Goal: Information Seeking & Learning: Learn about a topic

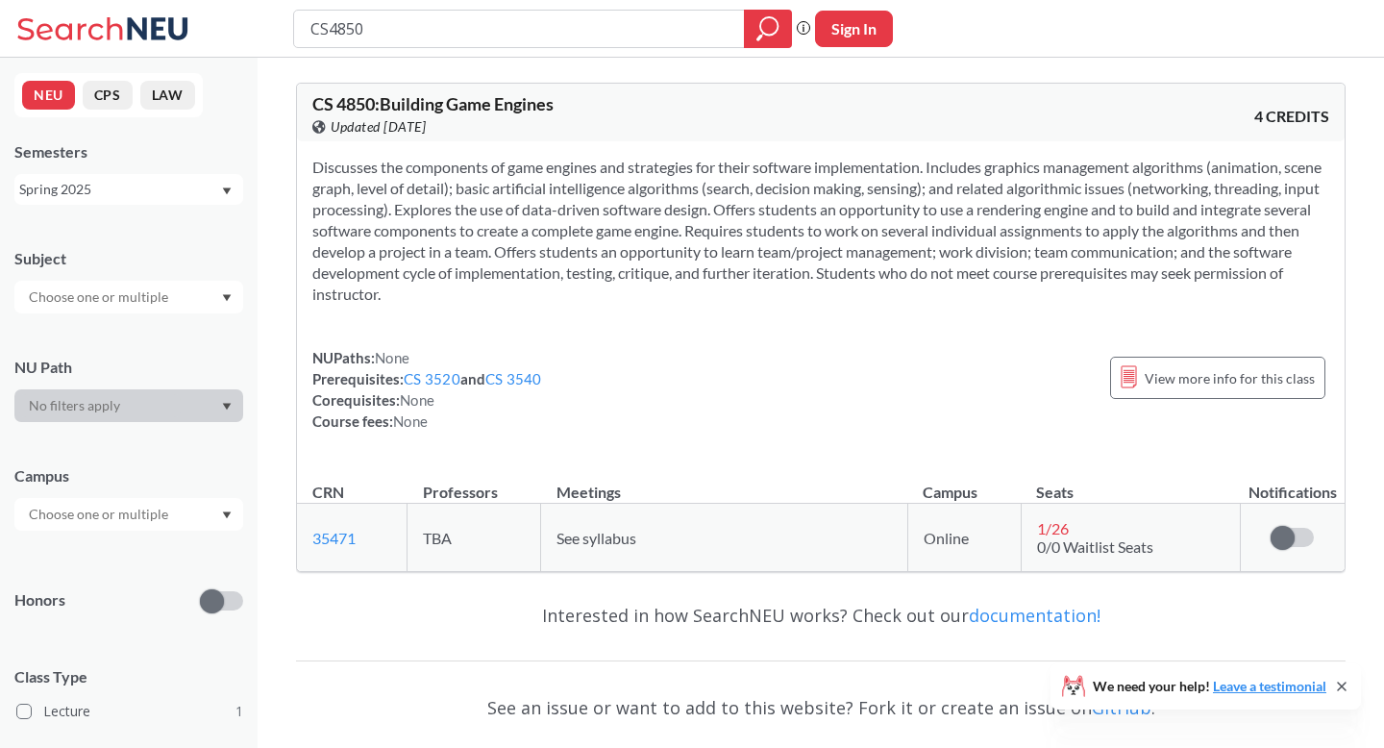
click at [394, 29] on input "CS4850" at bounding box center [520, 28] width 422 height 33
type input "game programming 2"
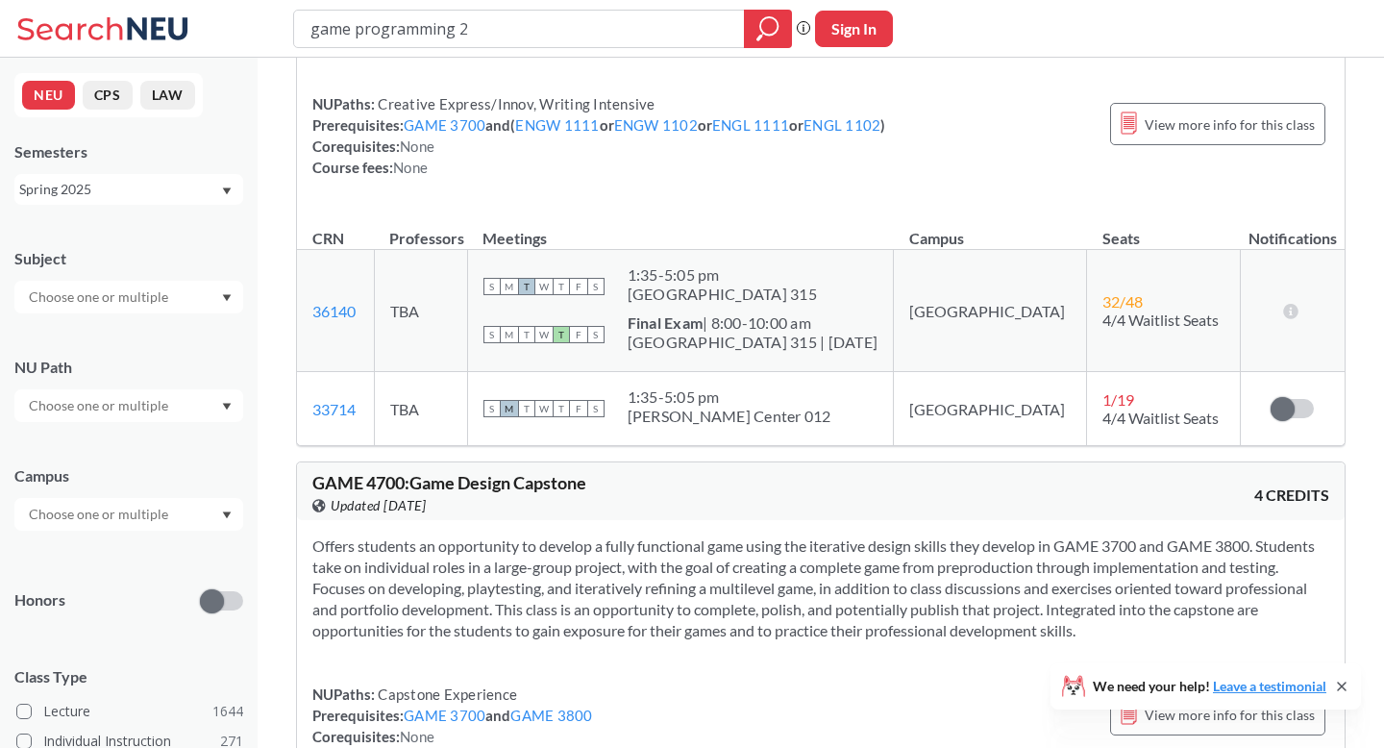
scroll to position [659, 0]
click at [219, 198] on div "Spring 2025" at bounding box center [119, 189] width 201 height 21
click at [172, 232] on div "Spring 2026" at bounding box center [133, 231] width 217 height 21
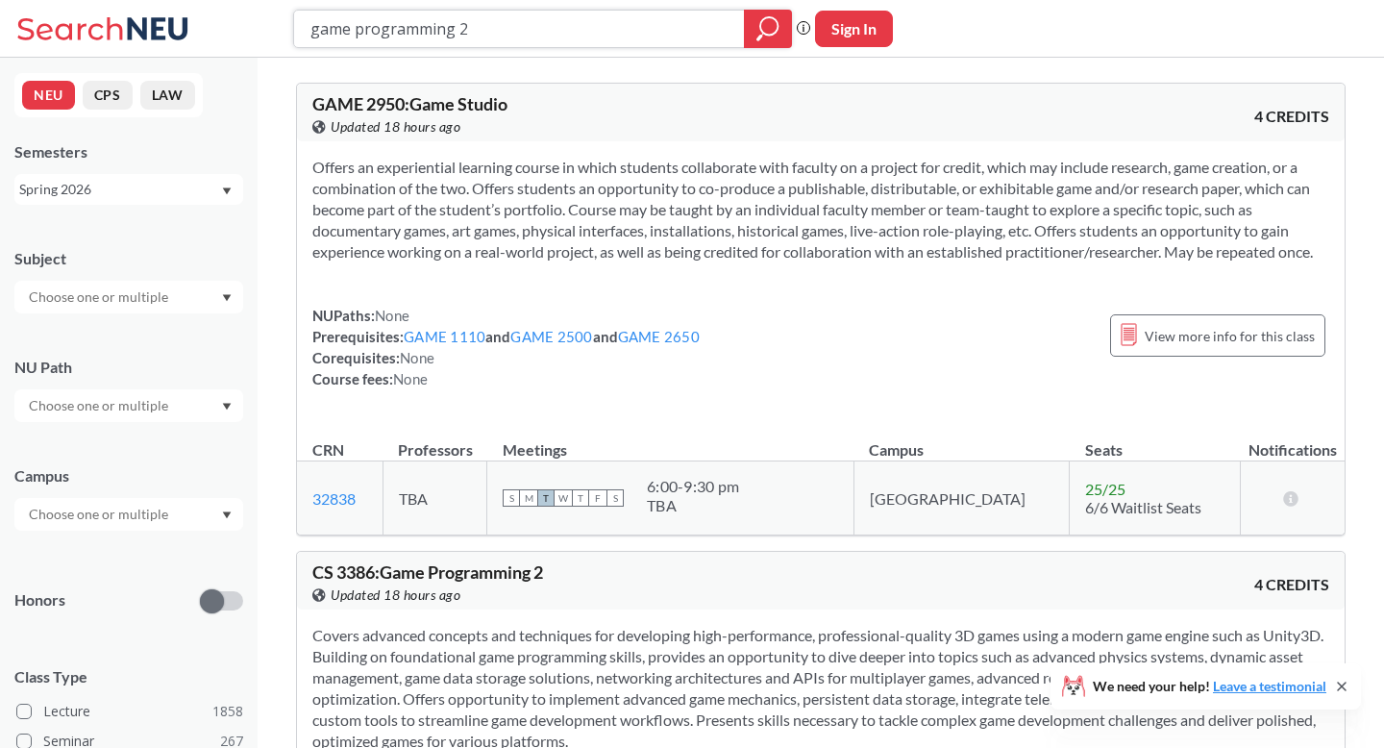
click at [782, 14] on div at bounding box center [768, 29] width 48 height 38
click at [776, 16] on icon "magnifying glass" at bounding box center [767, 28] width 23 height 27
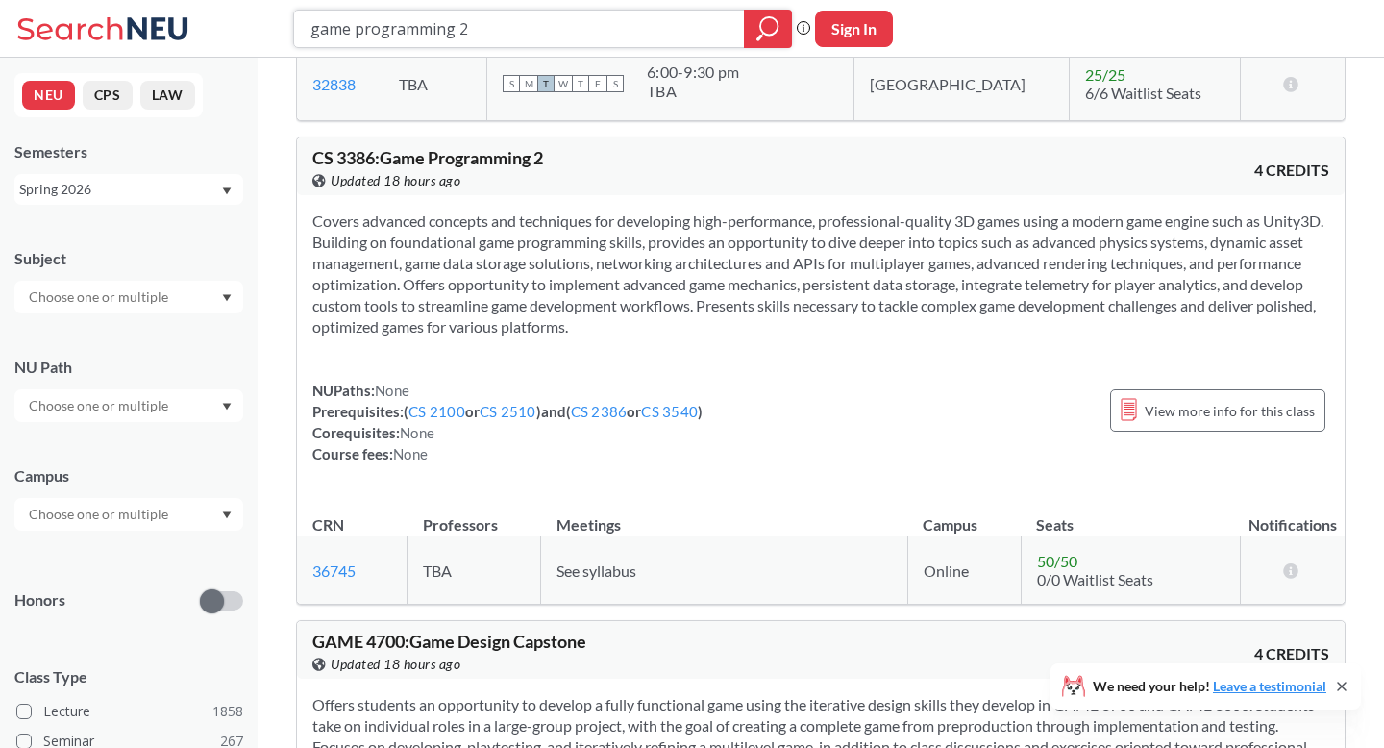
scroll to position [446, 0]
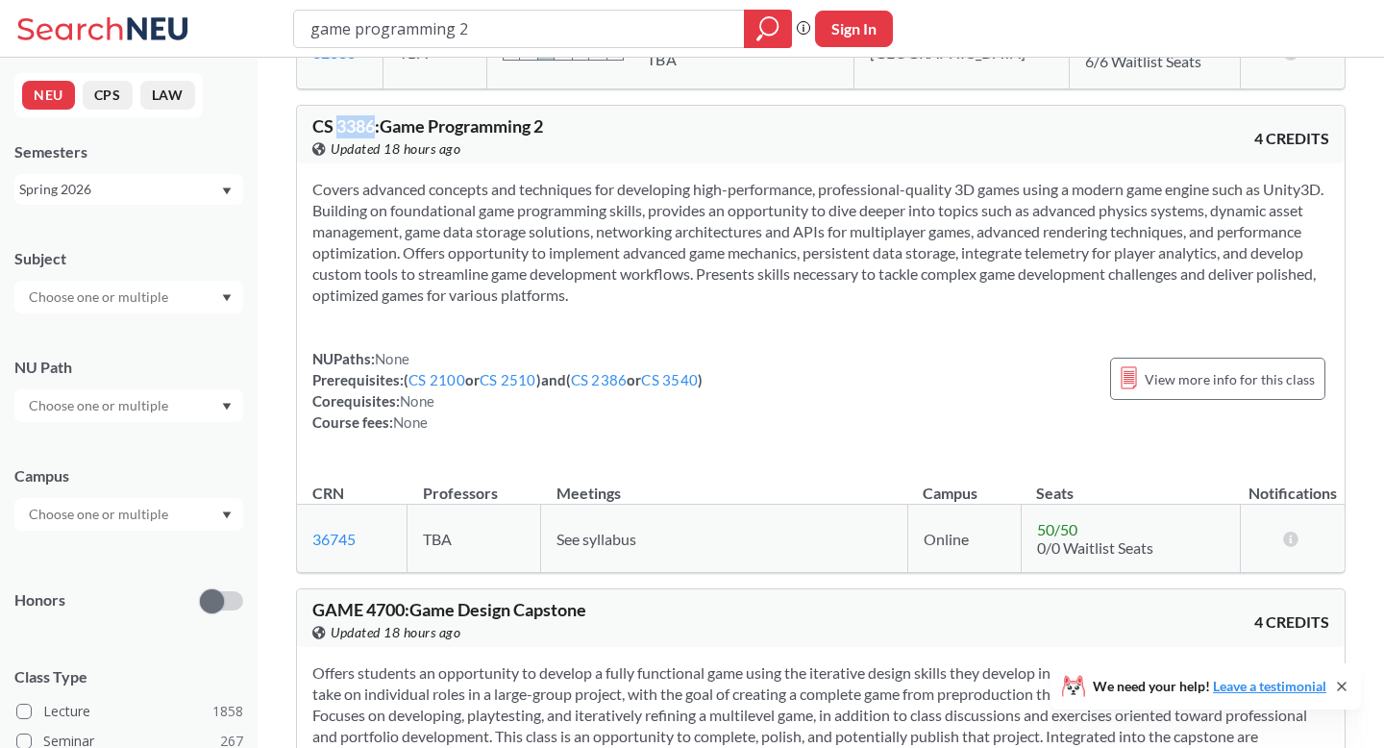
drag, startPoint x: 377, startPoint y: 146, endPoint x: 337, endPoint y: 146, distance: 39.4
click at [337, 136] on span "CS 3386 : Game Programming 2" at bounding box center [427, 125] width 231 height 21
copy span "3386"
click at [678, 45] on div "game programming 2" at bounding box center [542, 29] width 499 height 38
click at [667, 34] on input "game programming 2" at bounding box center [520, 28] width 422 height 33
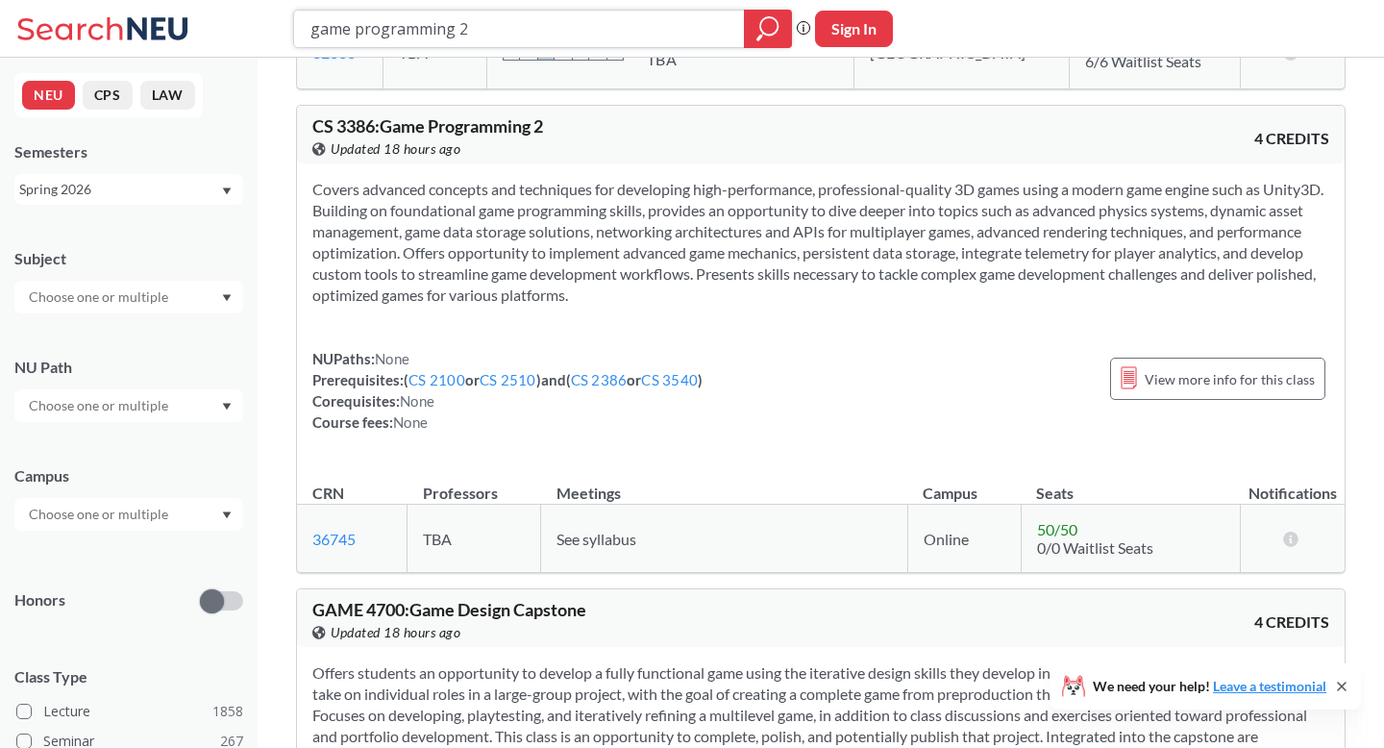
click at [667, 34] on input "game programming 2" at bounding box center [520, 28] width 422 height 33
type input "EECE2750"
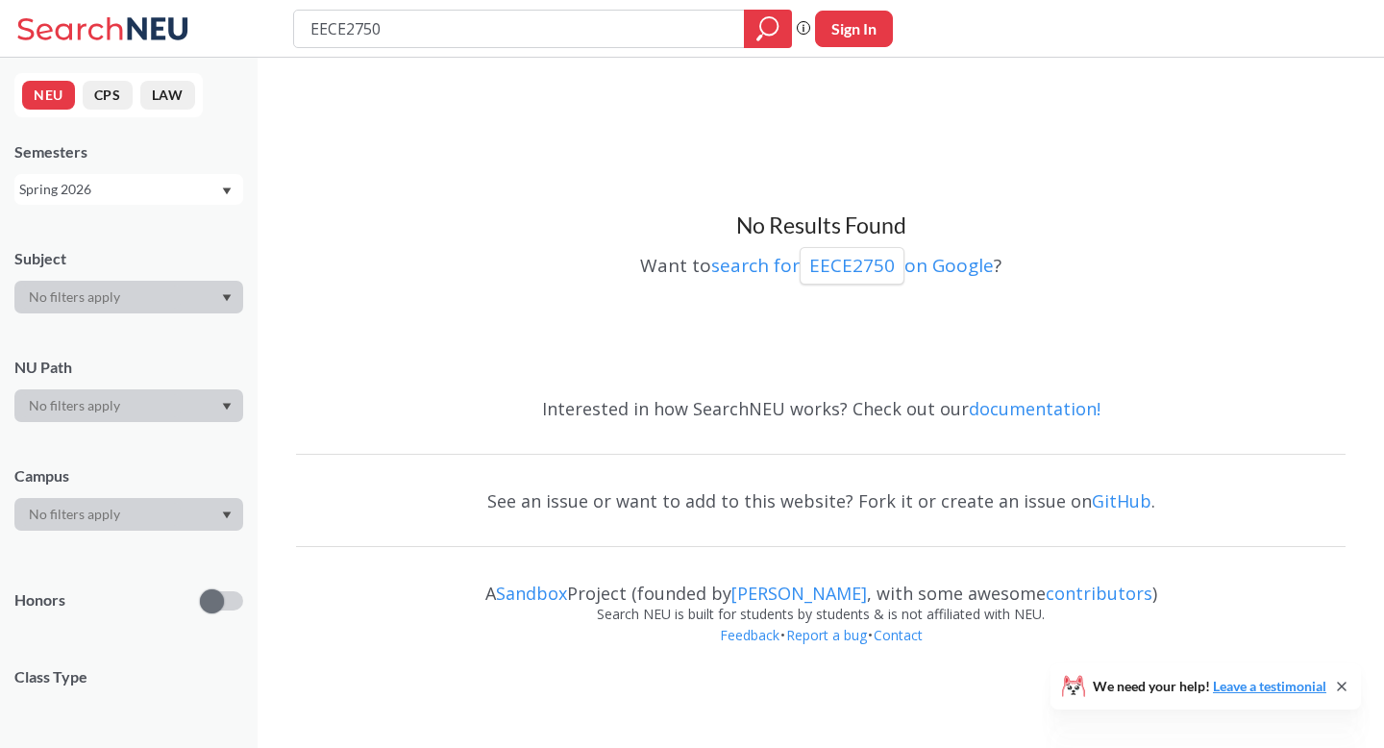
click at [175, 190] on div "Spring 2026" at bounding box center [119, 189] width 201 height 21
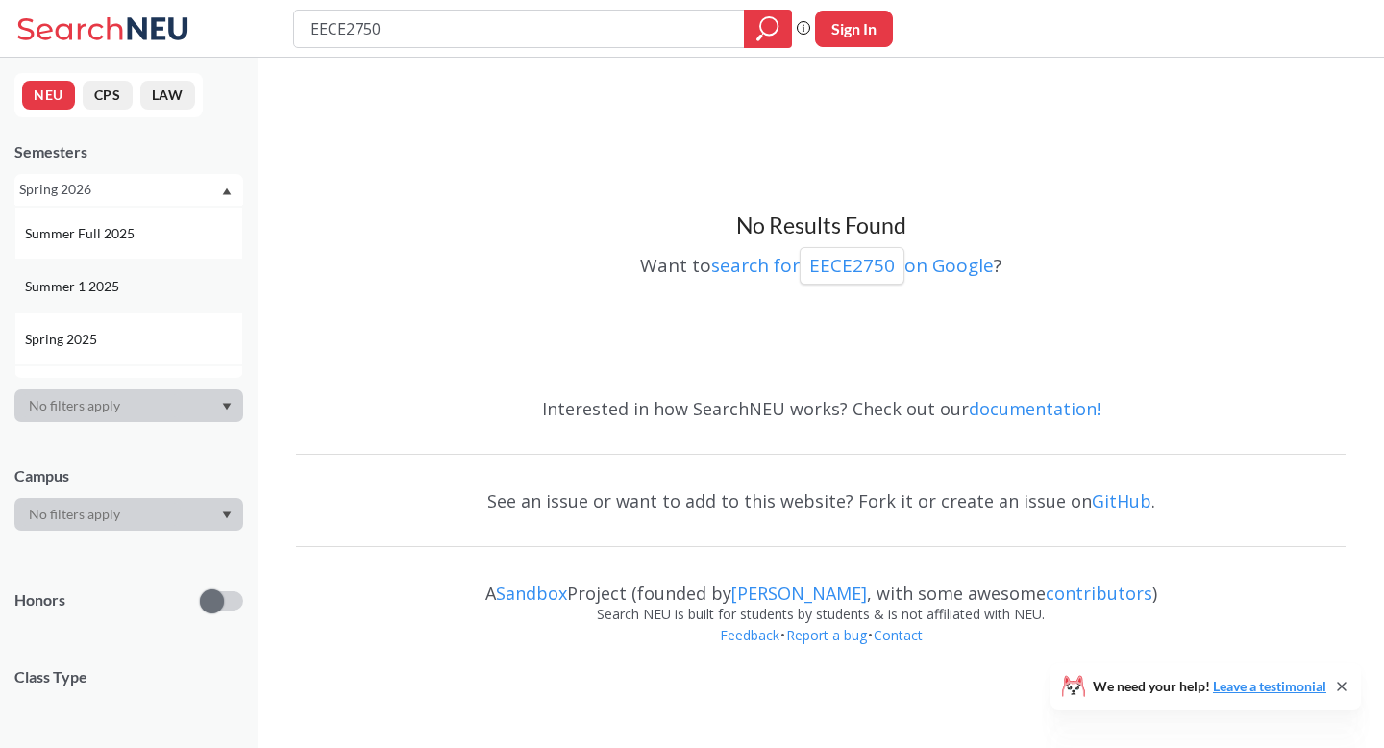
scroll to position [171, 0]
click at [111, 327] on div "Spring 2025" at bounding box center [133, 324] width 217 height 21
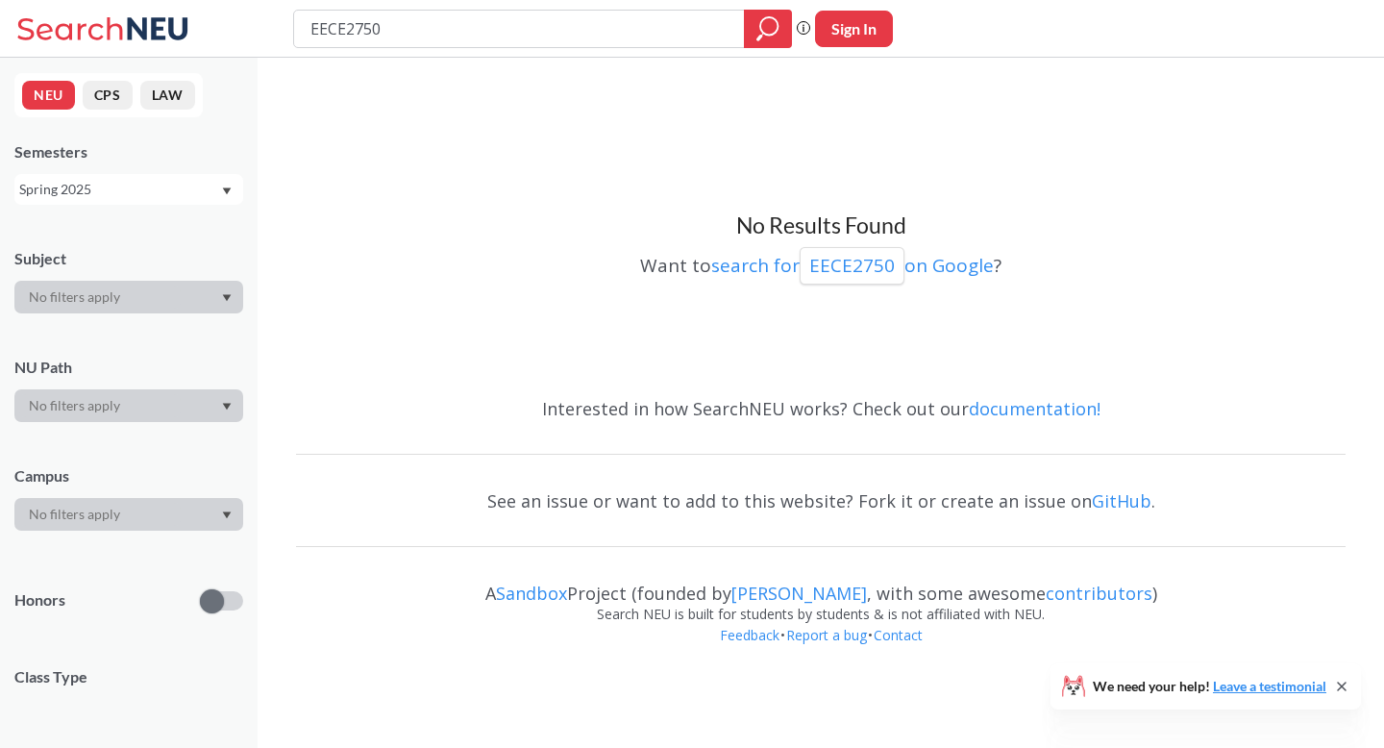
click at [202, 177] on div "Spring 2025" at bounding box center [128, 189] width 229 height 31
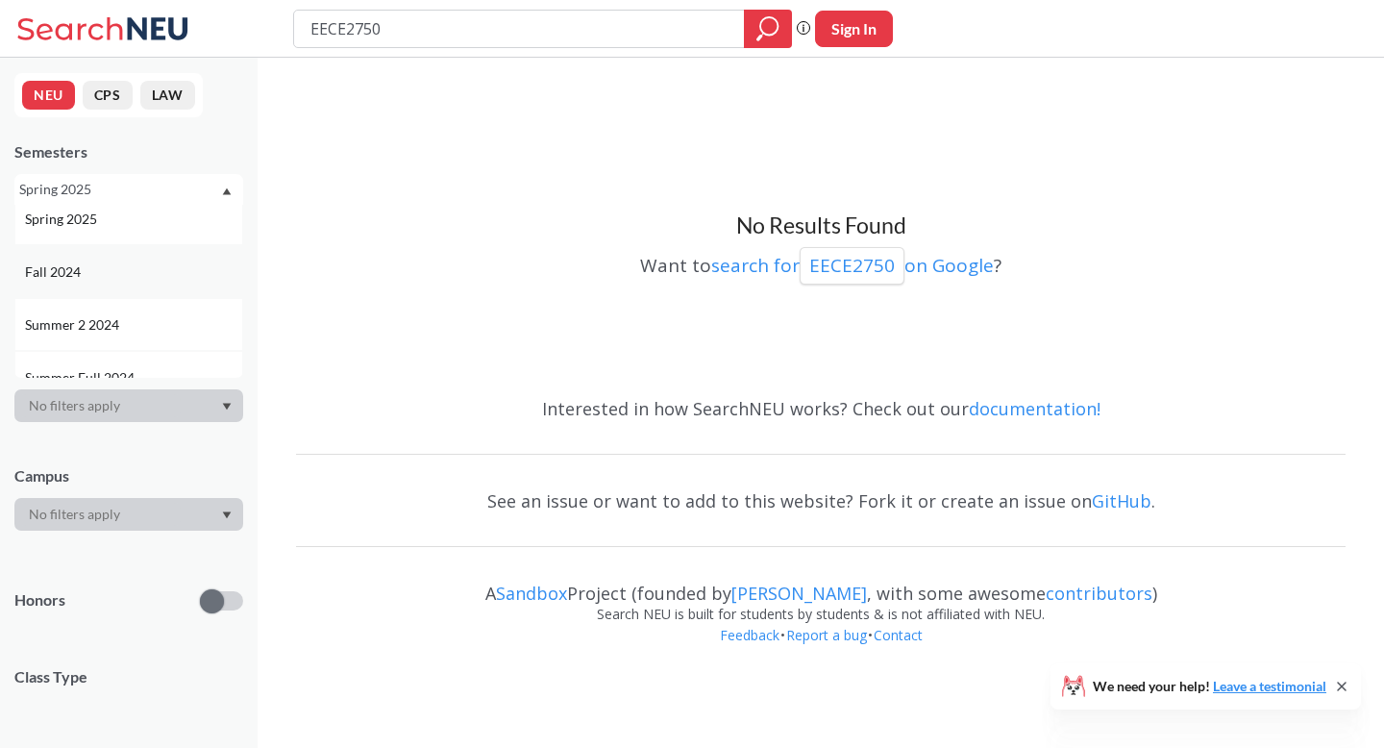
scroll to position [278, 0]
click at [110, 287] on div "Fall 2024" at bounding box center [128, 270] width 229 height 53
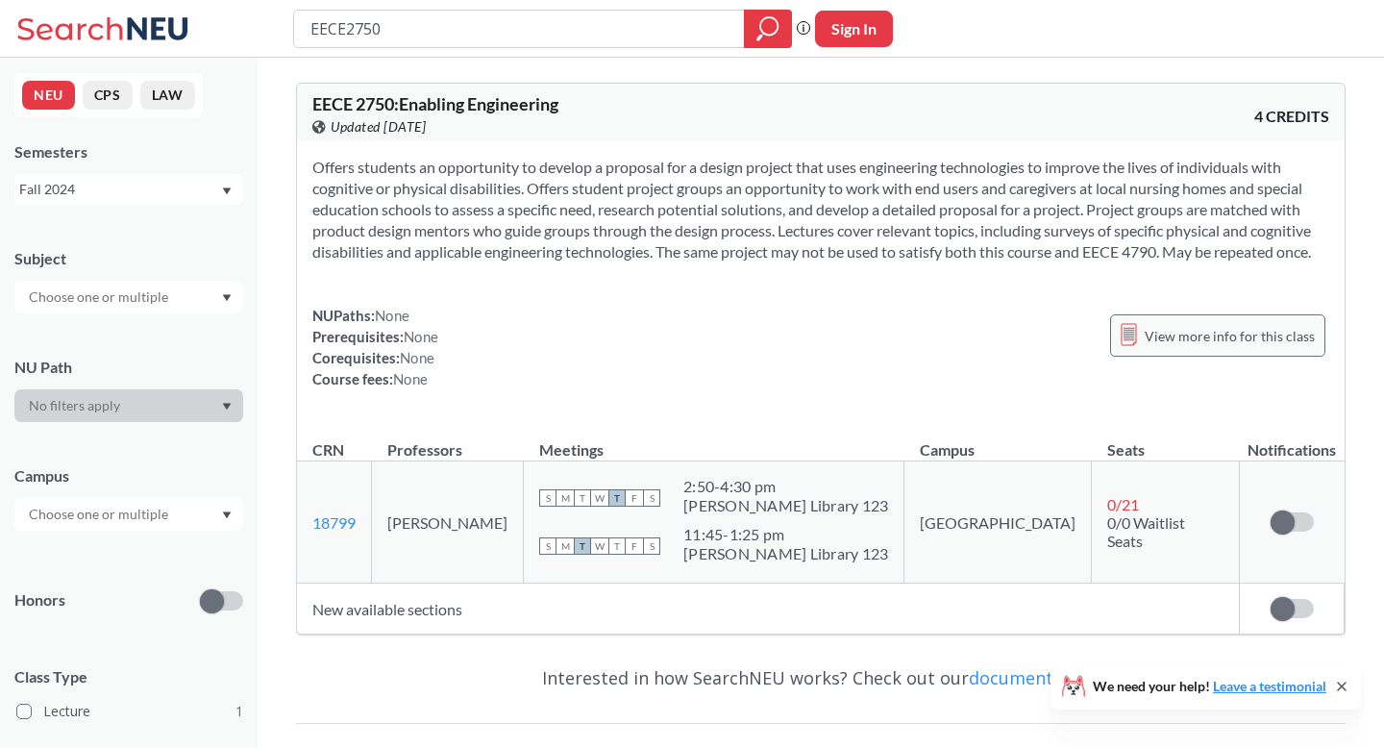
click at [1215, 334] on span "View more info for this class" at bounding box center [1230, 336] width 170 height 24
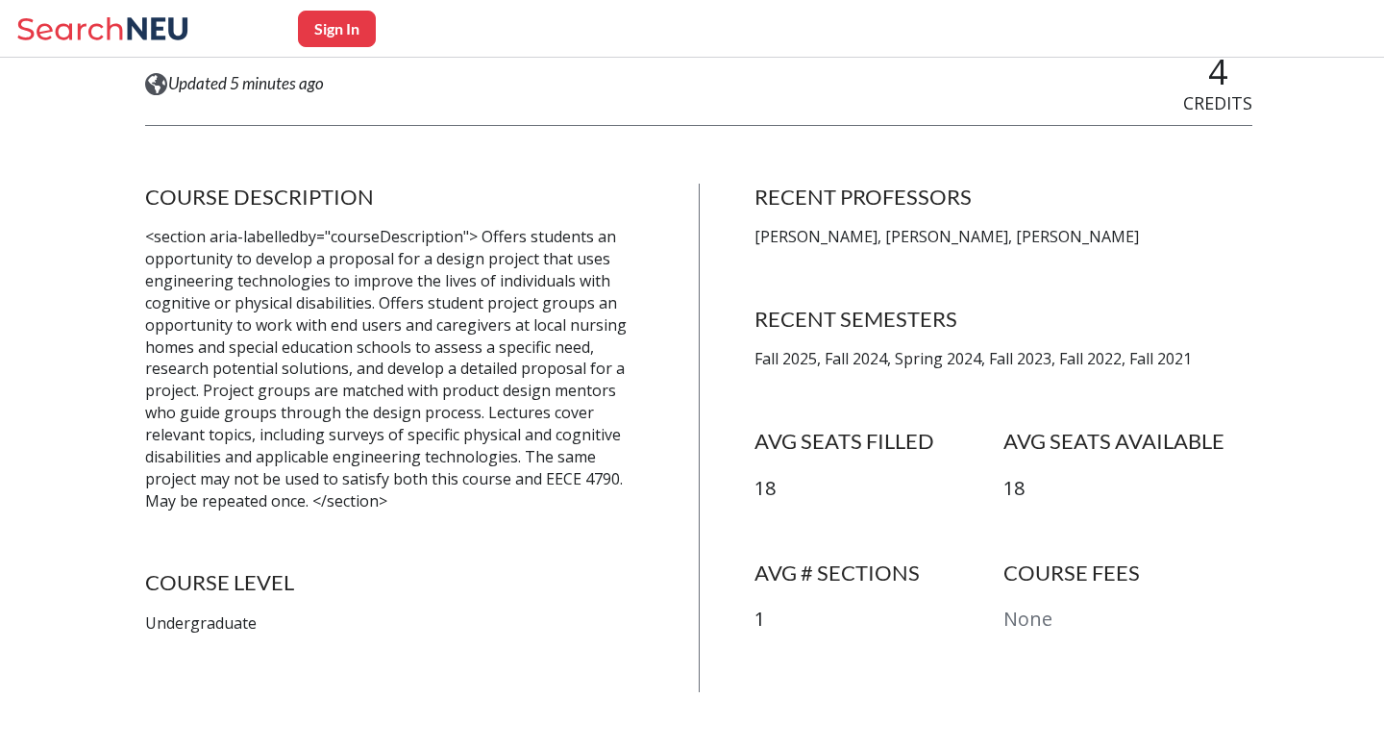
scroll to position [295, 0]
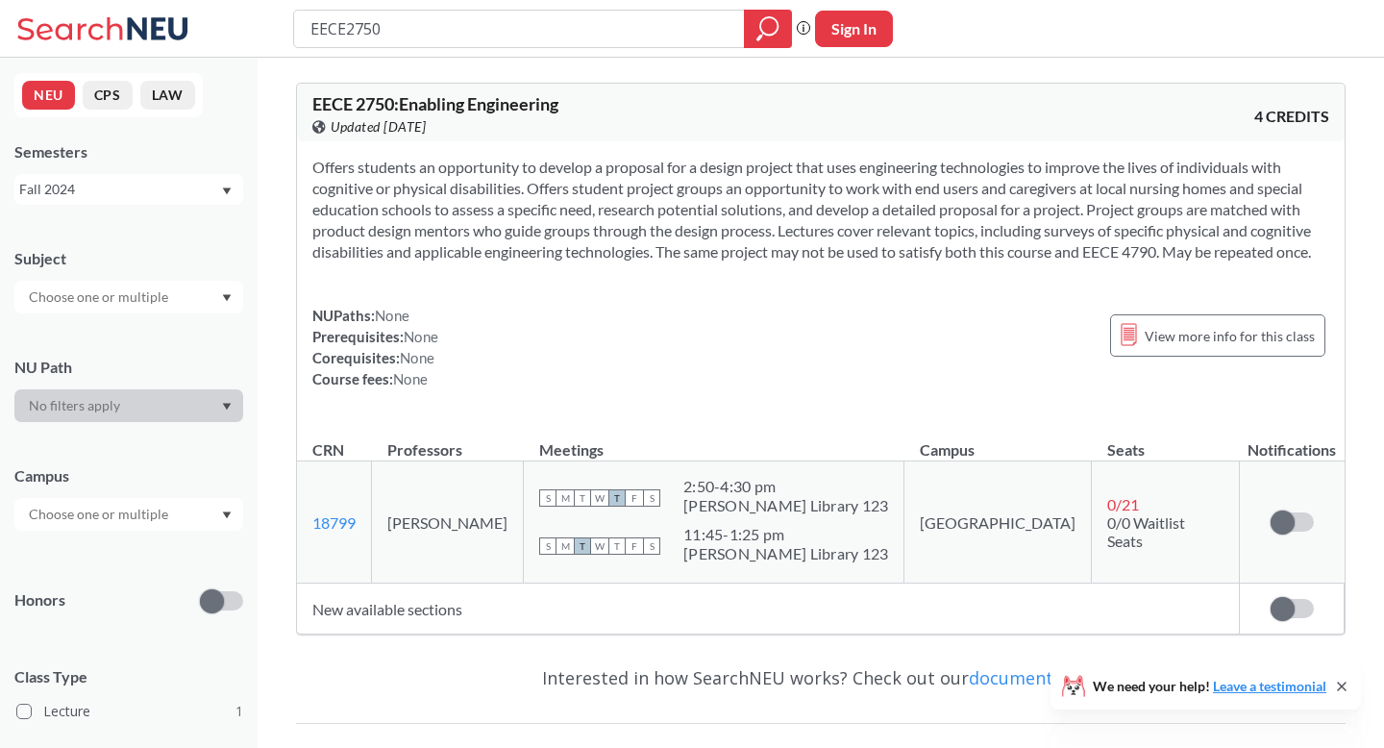
click at [189, 188] on div "Fall 2024" at bounding box center [119, 189] width 201 height 21
click at [109, 282] on div "Fall 2025" at bounding box center [133, 284] width 217 height 21
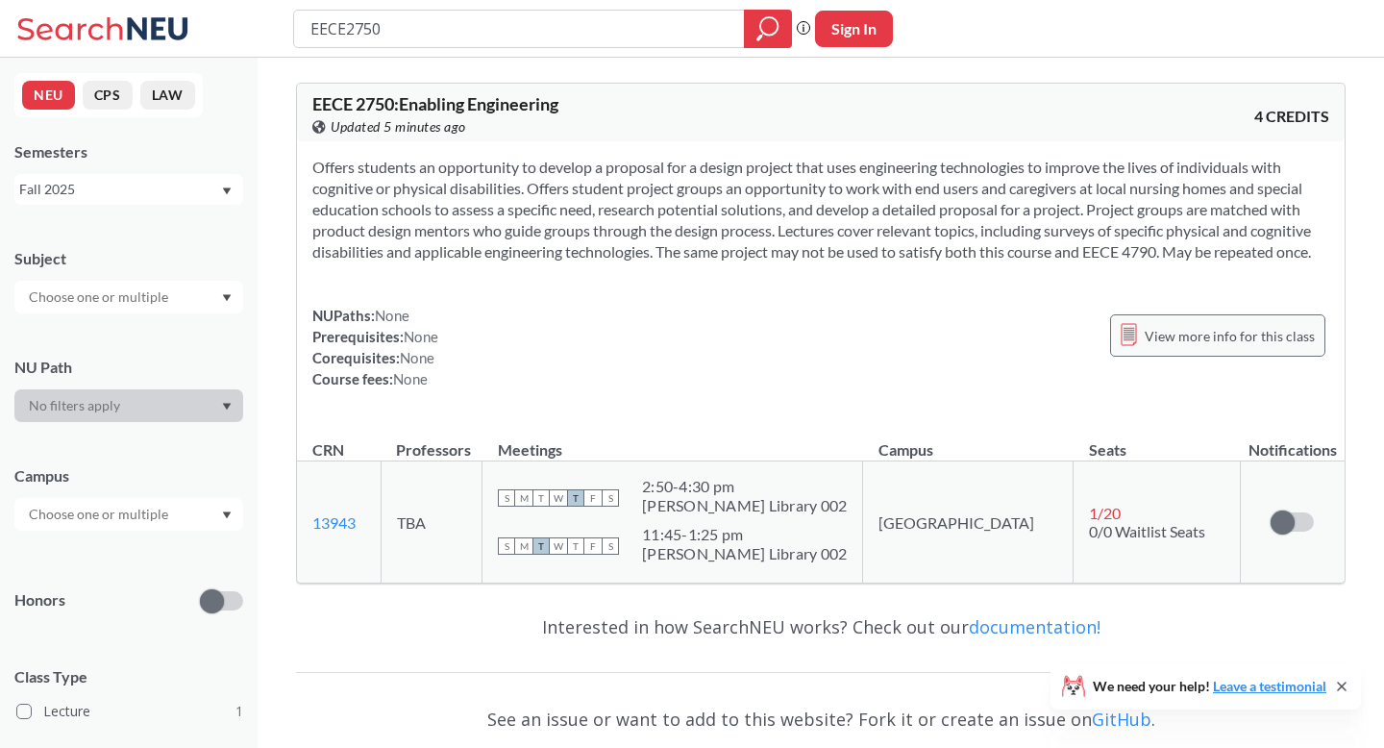
click at [1156, 337] on span "View more info for this class" at bounding box center [1230, 336] width 170 height 24
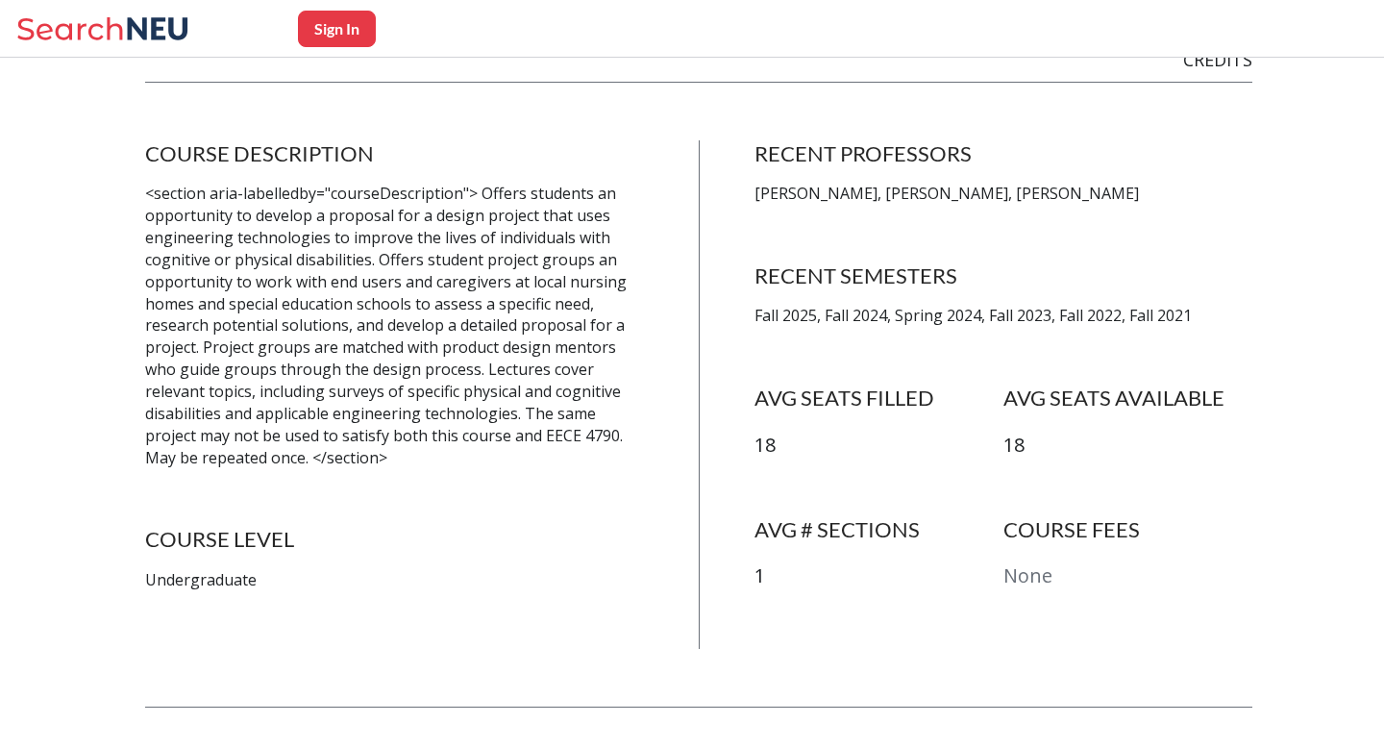
scroll to position [333, 0]
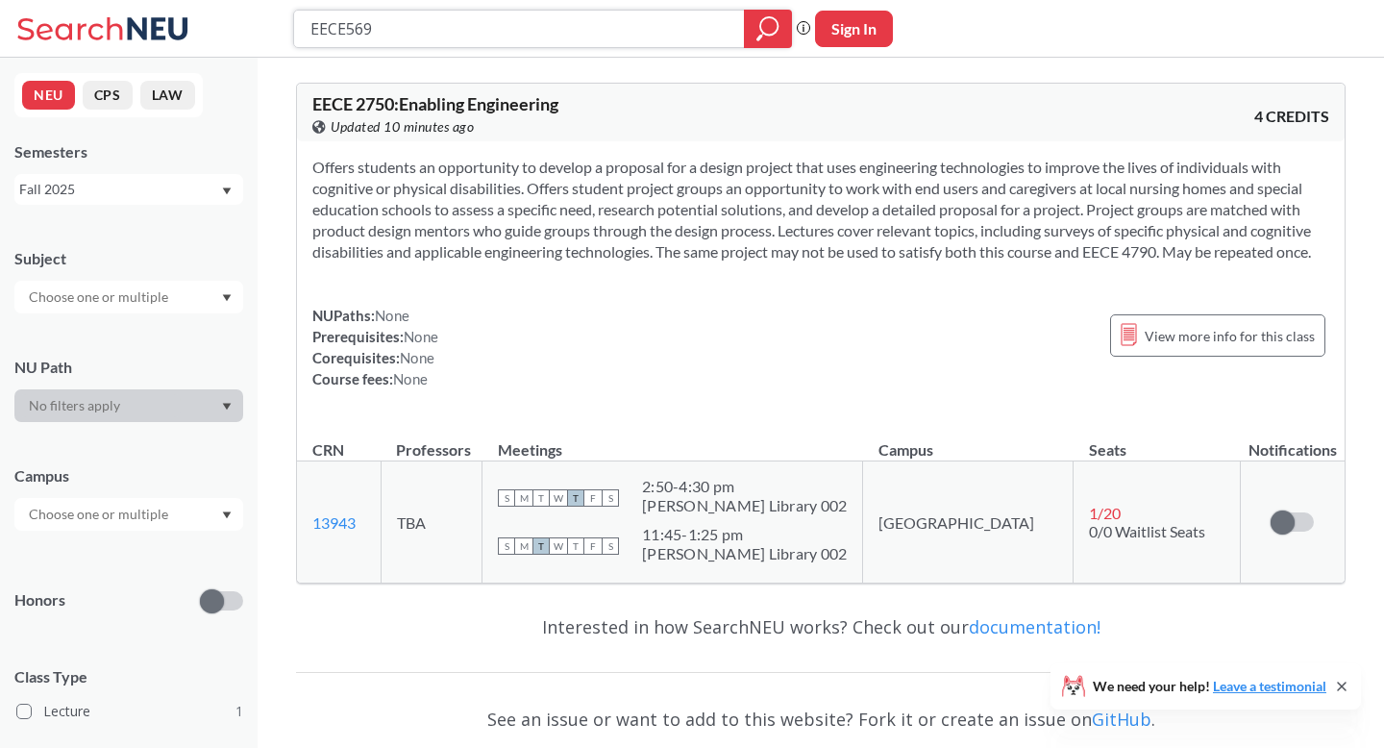
type input "EECE5698"
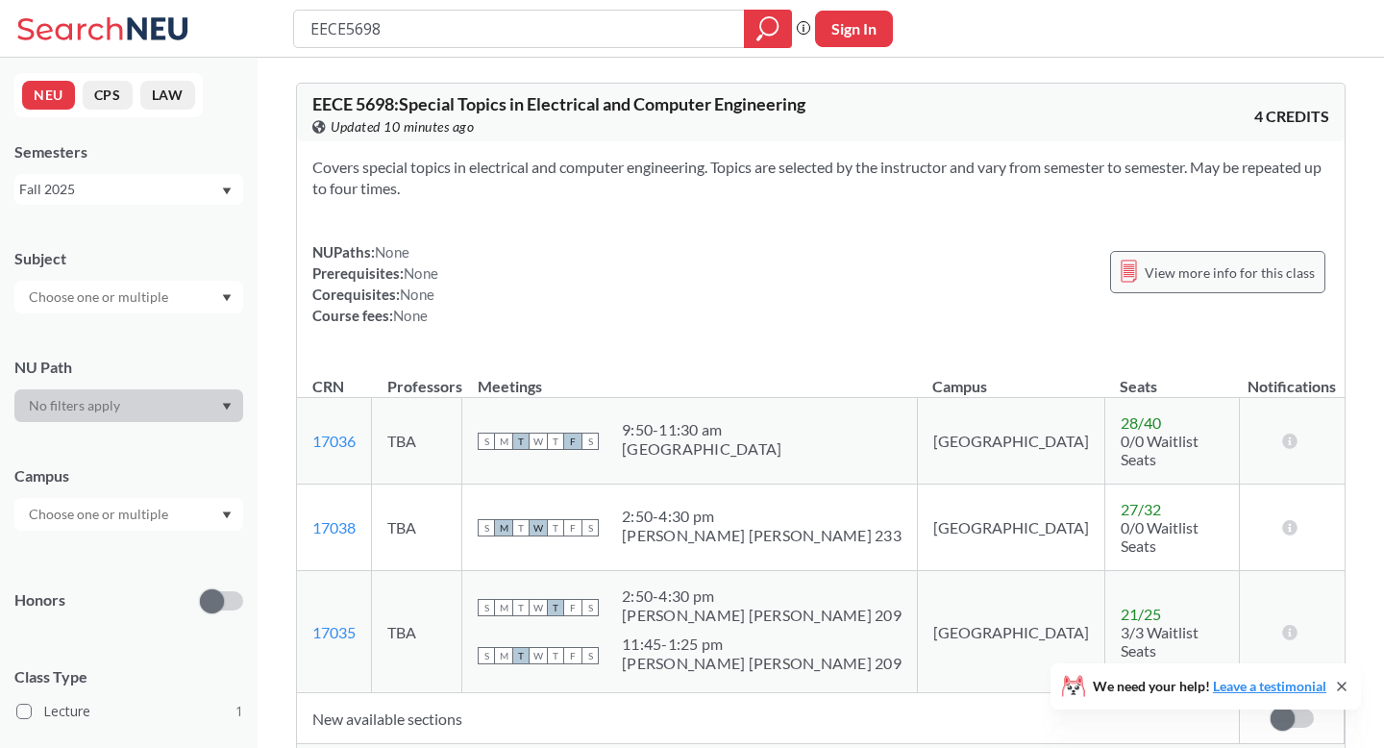
click at [1198, 282] on span "View more info for this class" at bounding box center [1230, 272] width 170 height 24
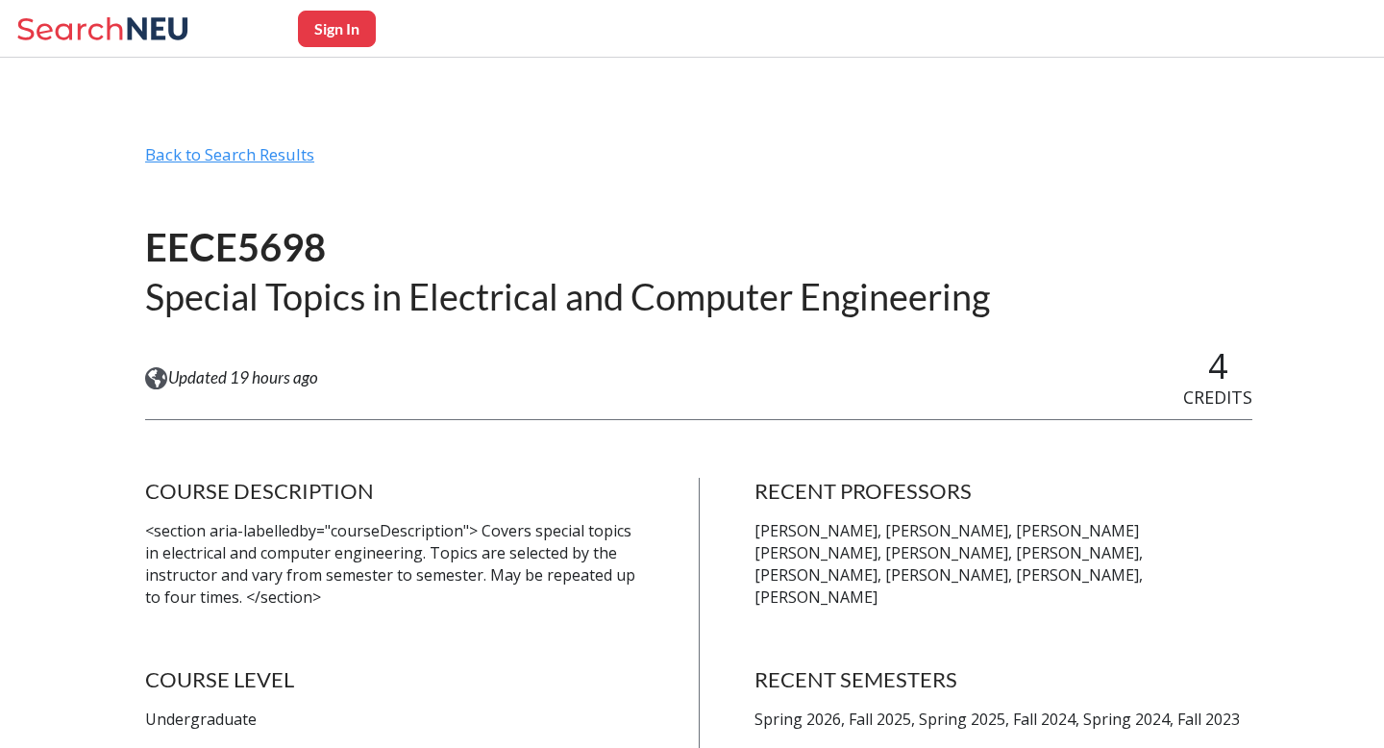
click at [276, 157] on div "Back to Search Results" at bounding box center [698, 162] width 1107 height 37
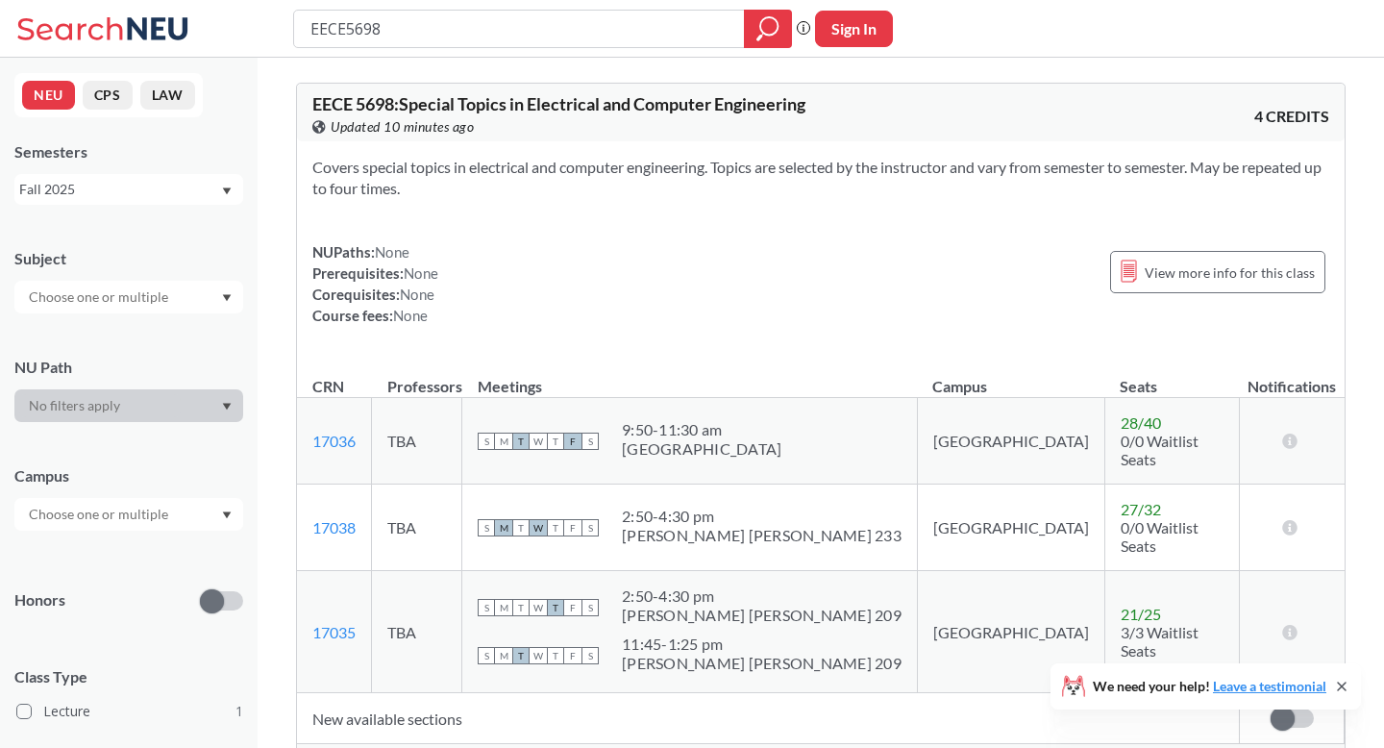
click at [205, 189] on div "Fall 2025" at bounding box center [119, 189] width 201 height 21
click at [180, 248] on div "Spring 2026" at bounding box center [128, 231] width 229 height 53
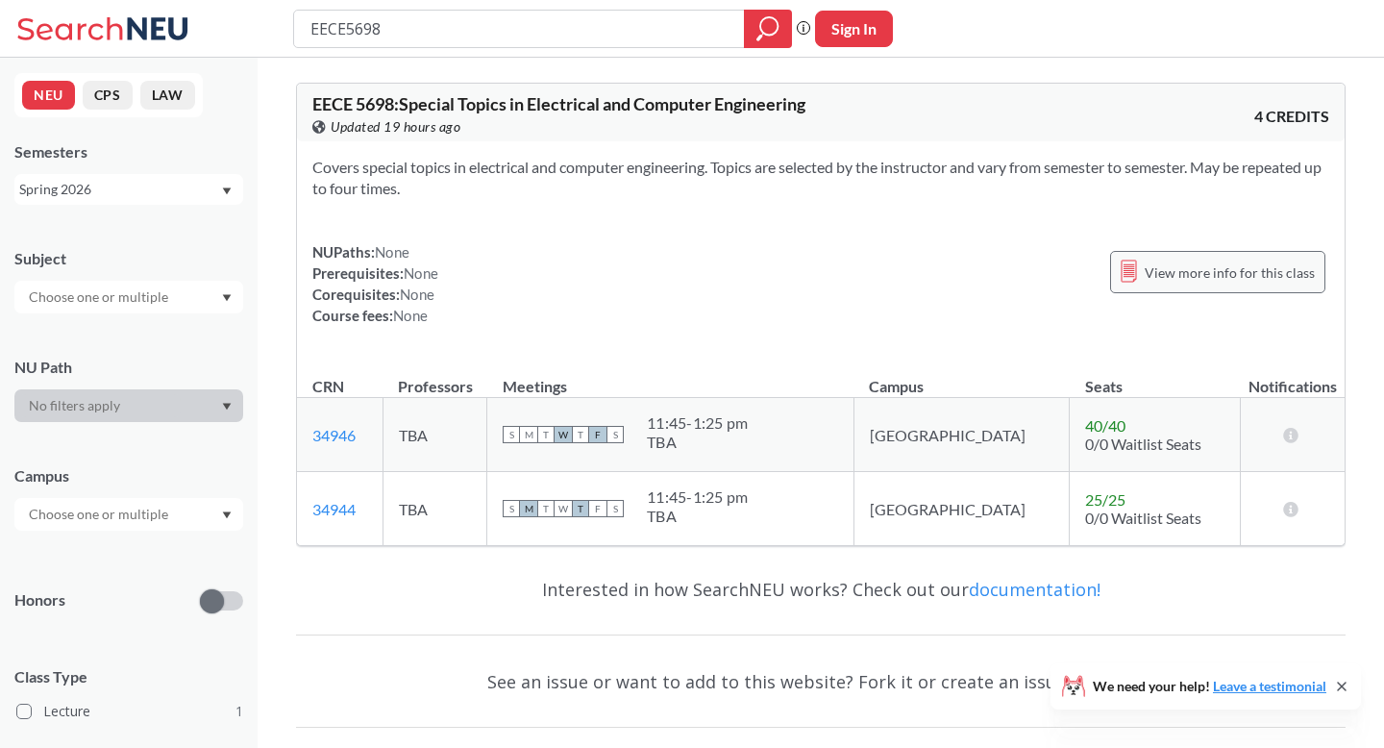
click at [1164, 267] on span "View more info for this class" at bounding box center [1230, 272] width 170 height 24
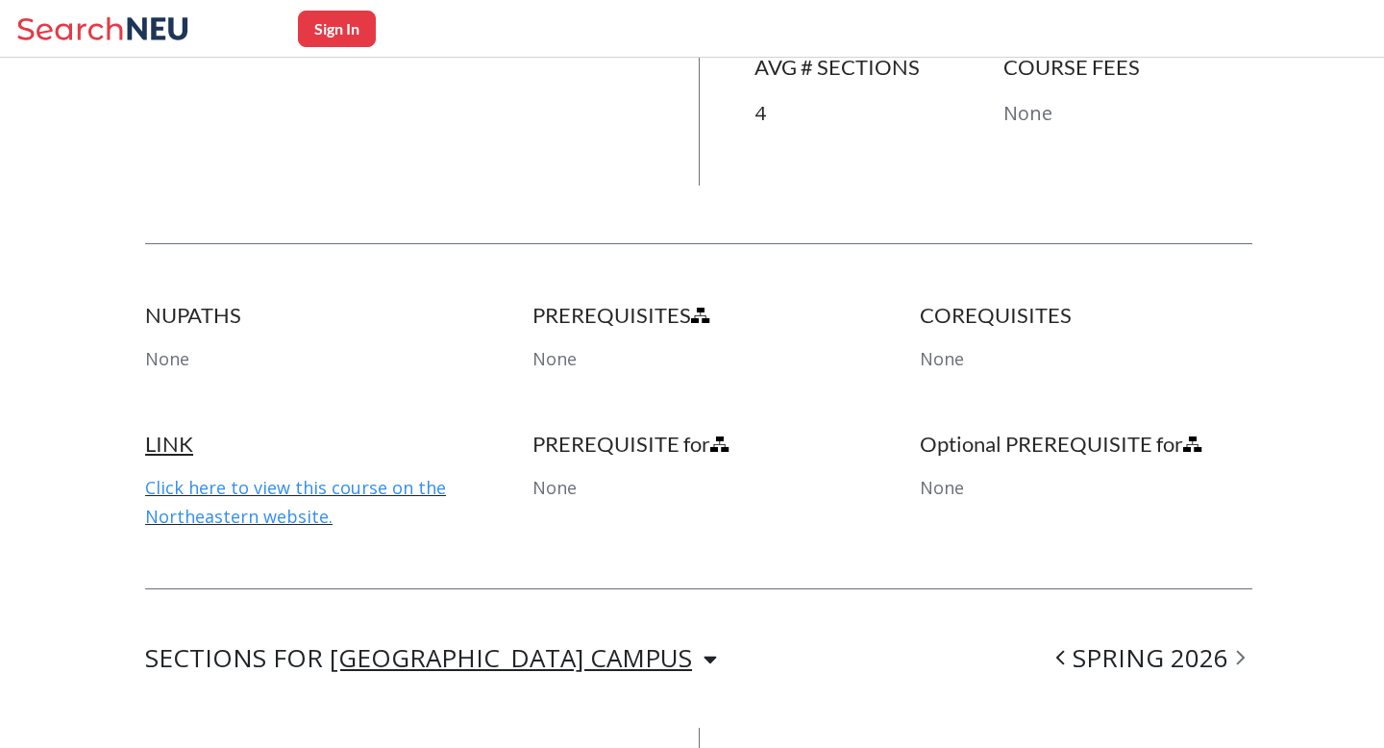
scroll to position [876, 0]
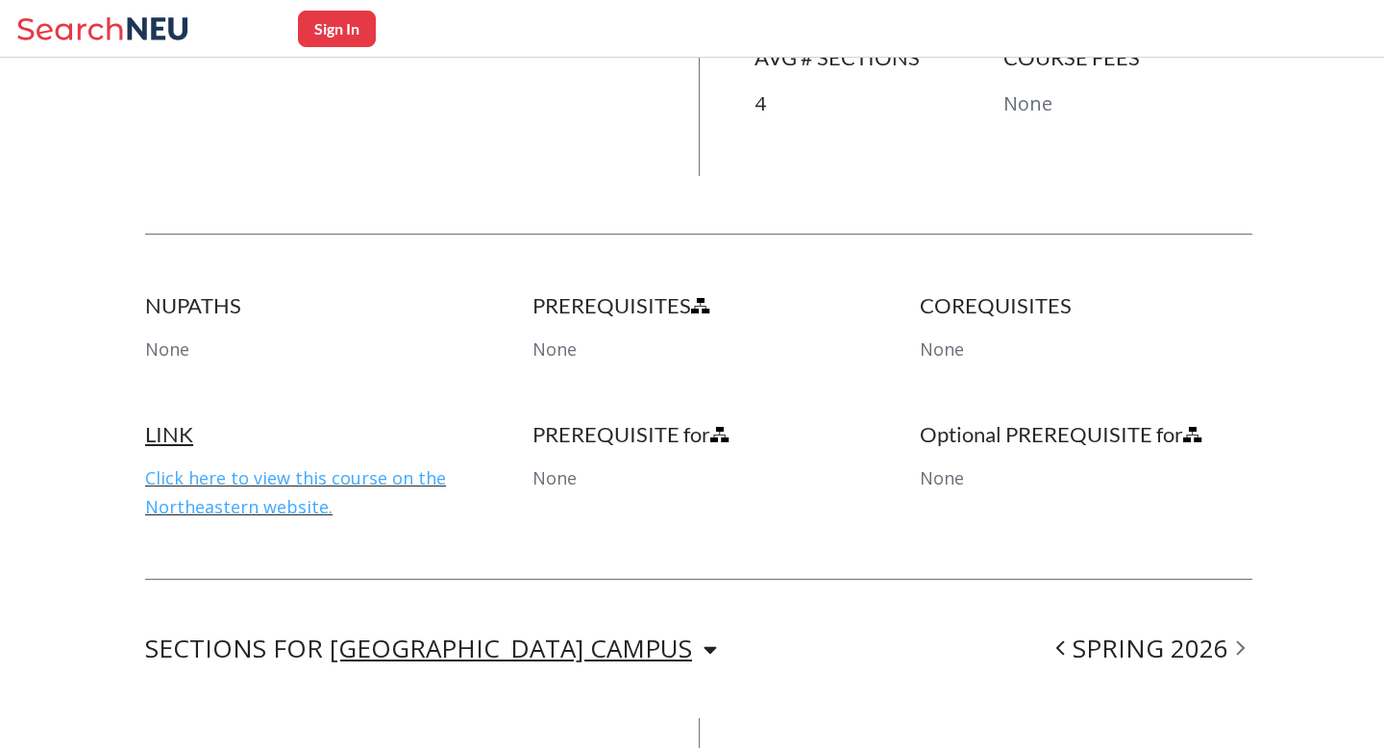
click at [408, 466] on link "Click here to view this course on the Northeastern website." at bounding box center [295, 492] width 301 height 52
